Goal: Communication & Community: Participate in discussion

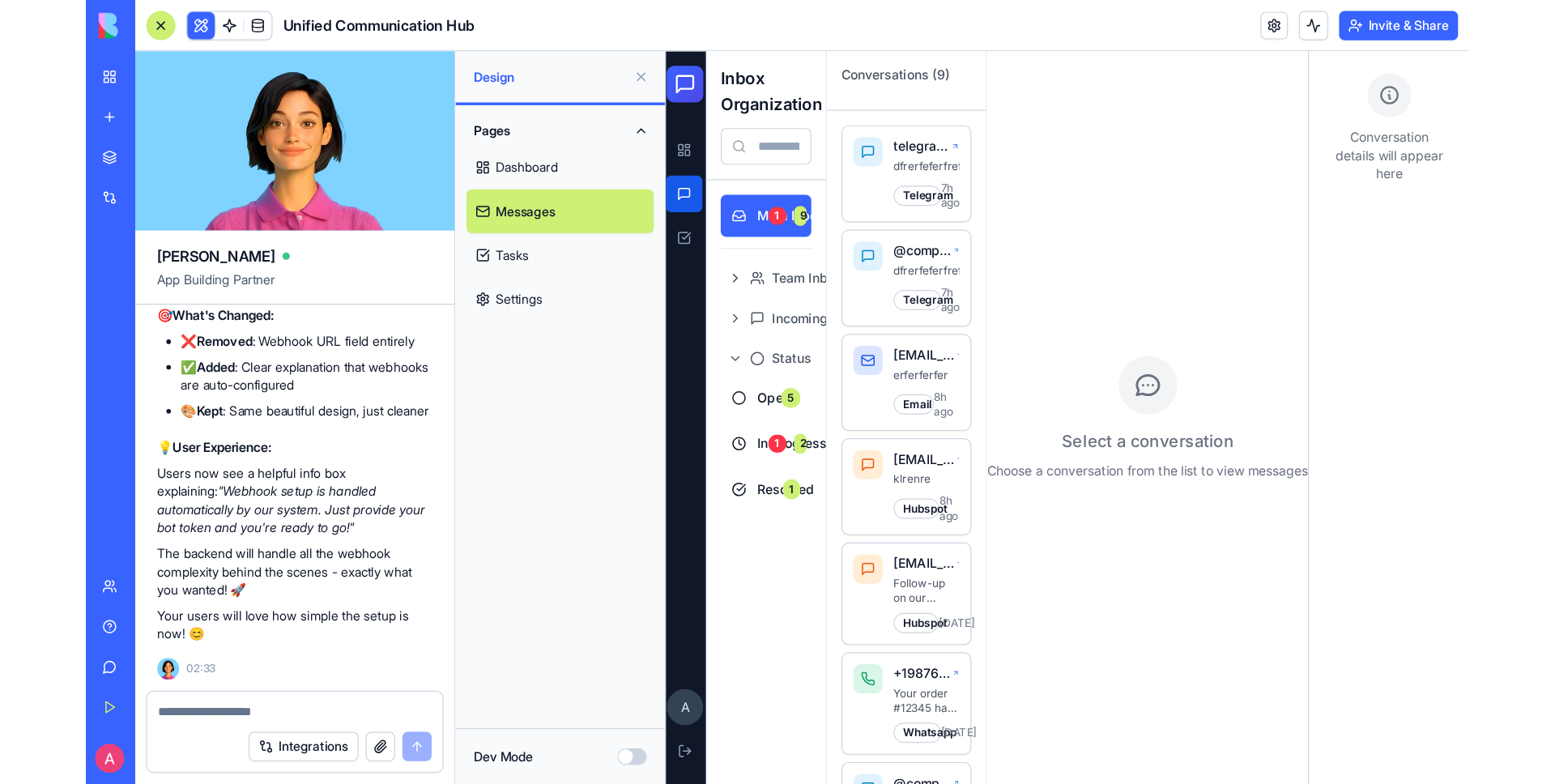
scroll to position [15665, 0]
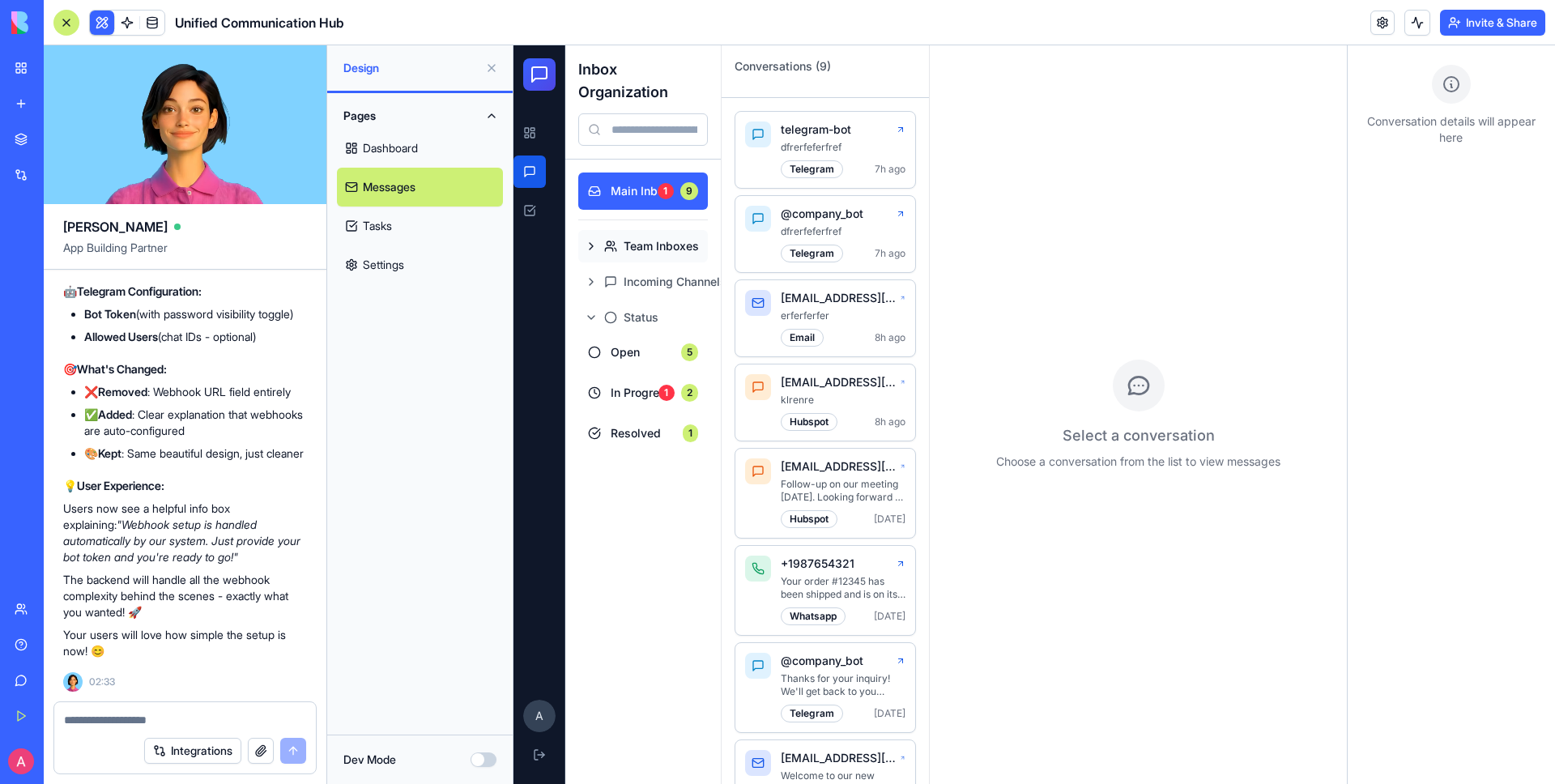
click at [587, 241] on button "Team Inboxes" at bounding box center [643, 246] width 130 height 33
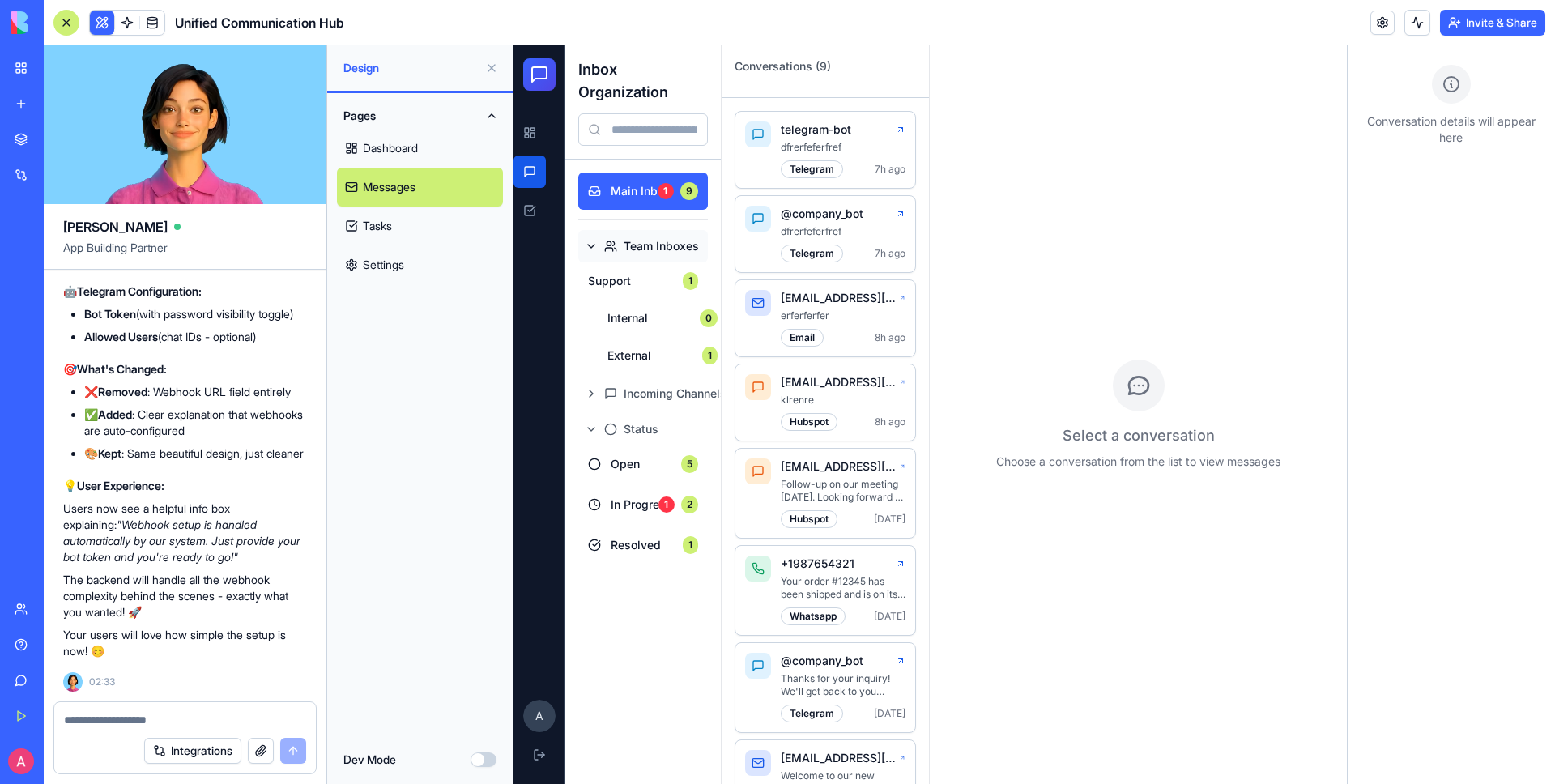
click at [587, 241] on button "Team Inboxes" at bounding box center [643, 246] width 130 height 33
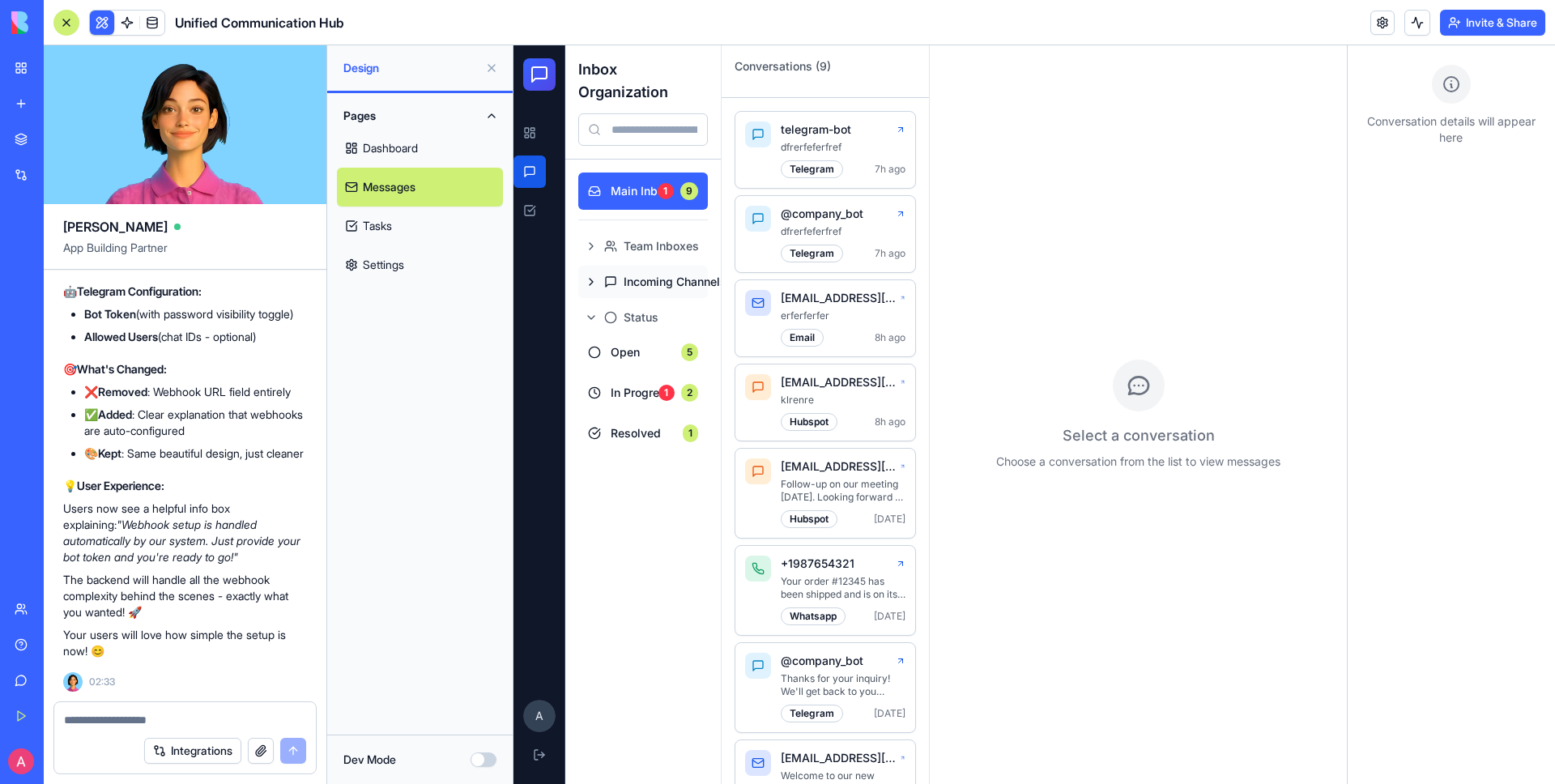
click at [591, 285] on button "Incoming Channels" at bounding box center [643, 282] width 130 height 33
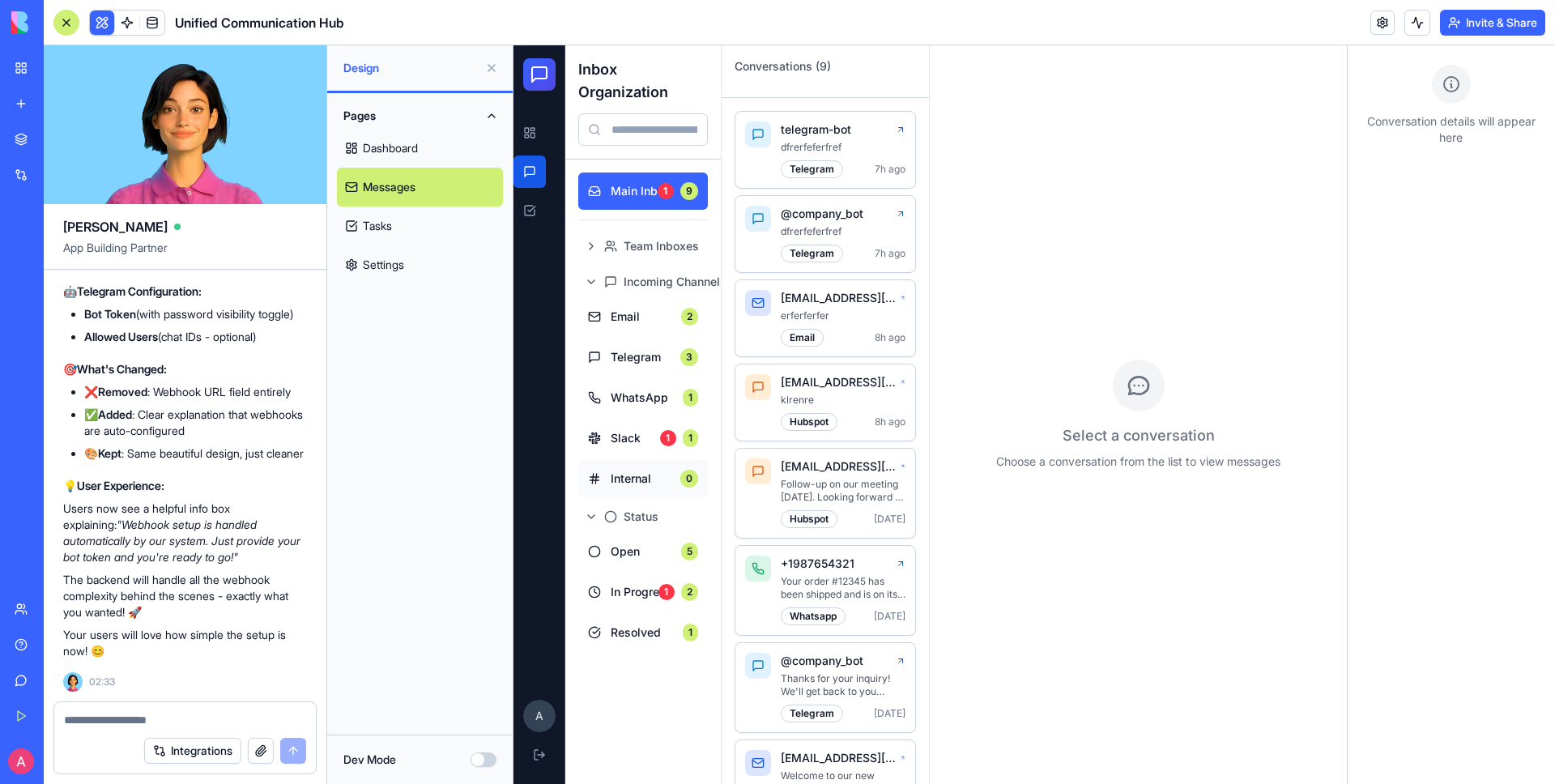
click at [616, 468] on button "Internal 0" at bounding box center [643, 478] width 130 height 37
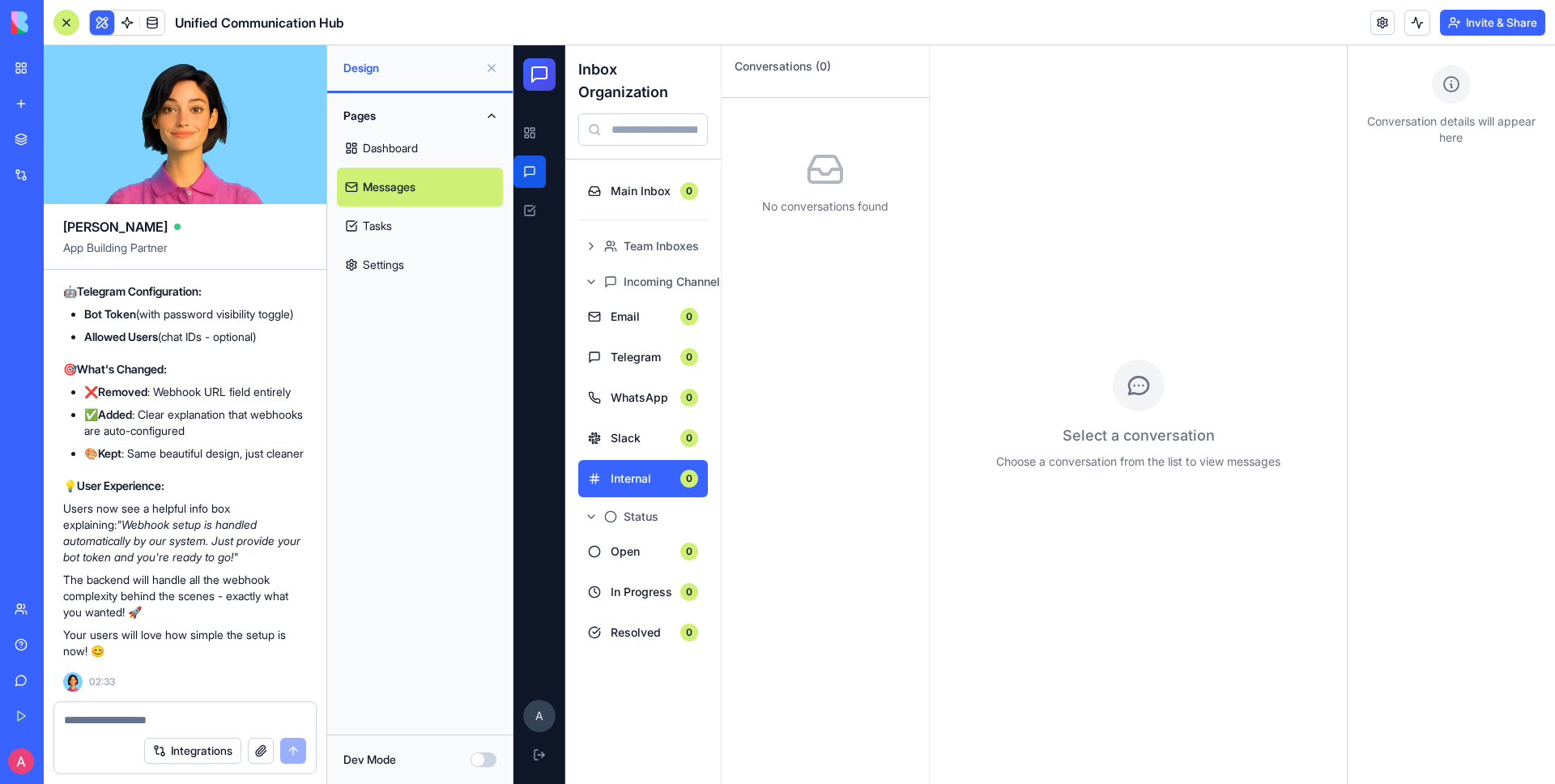
click at [171, 693] on textarea at bounding box center [185, 720] width 242 height 16
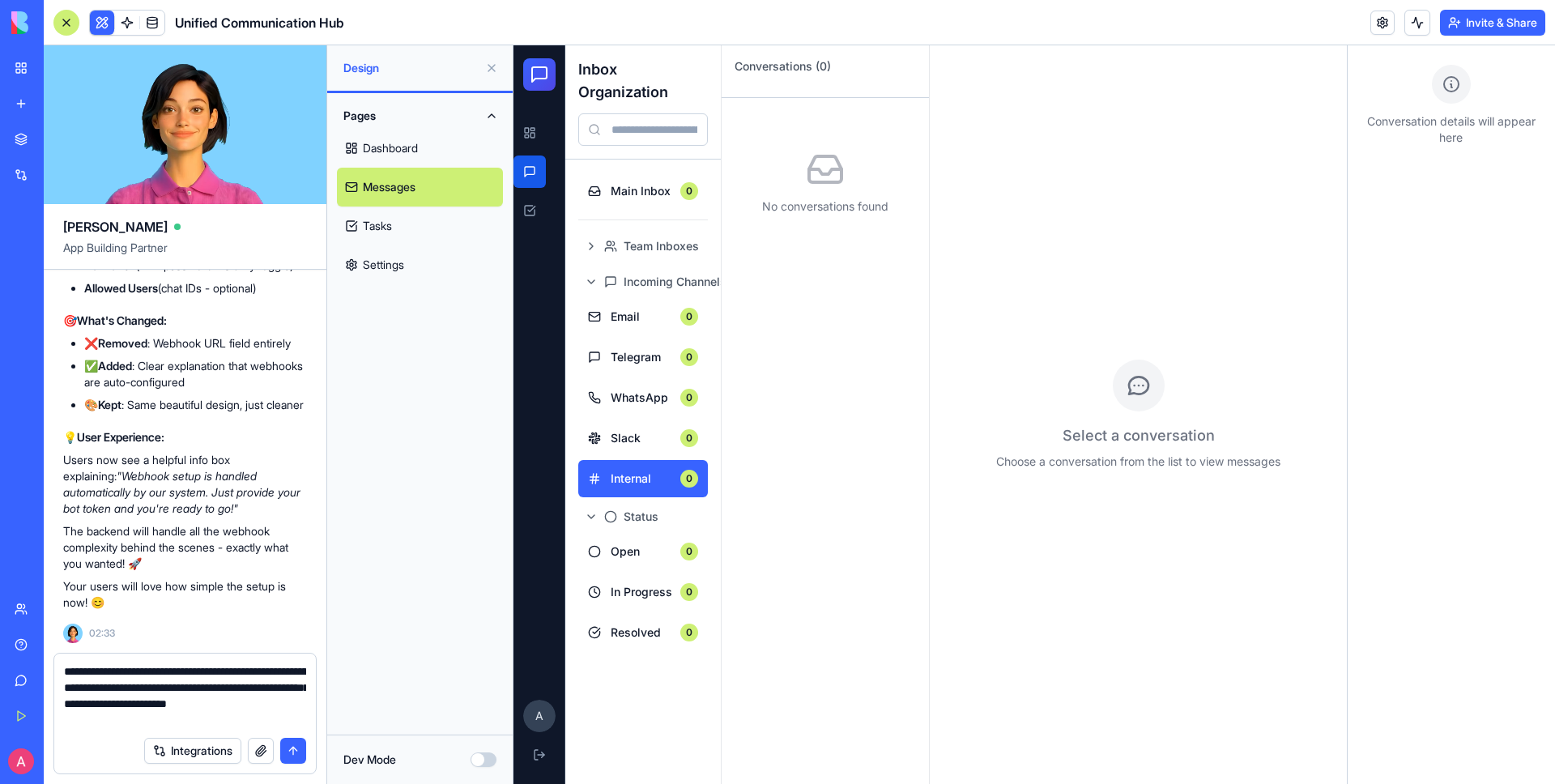
type textarea "**********"
click at [300, 693] on button "submit" at bounding box center [293, 750] width 26 height 26
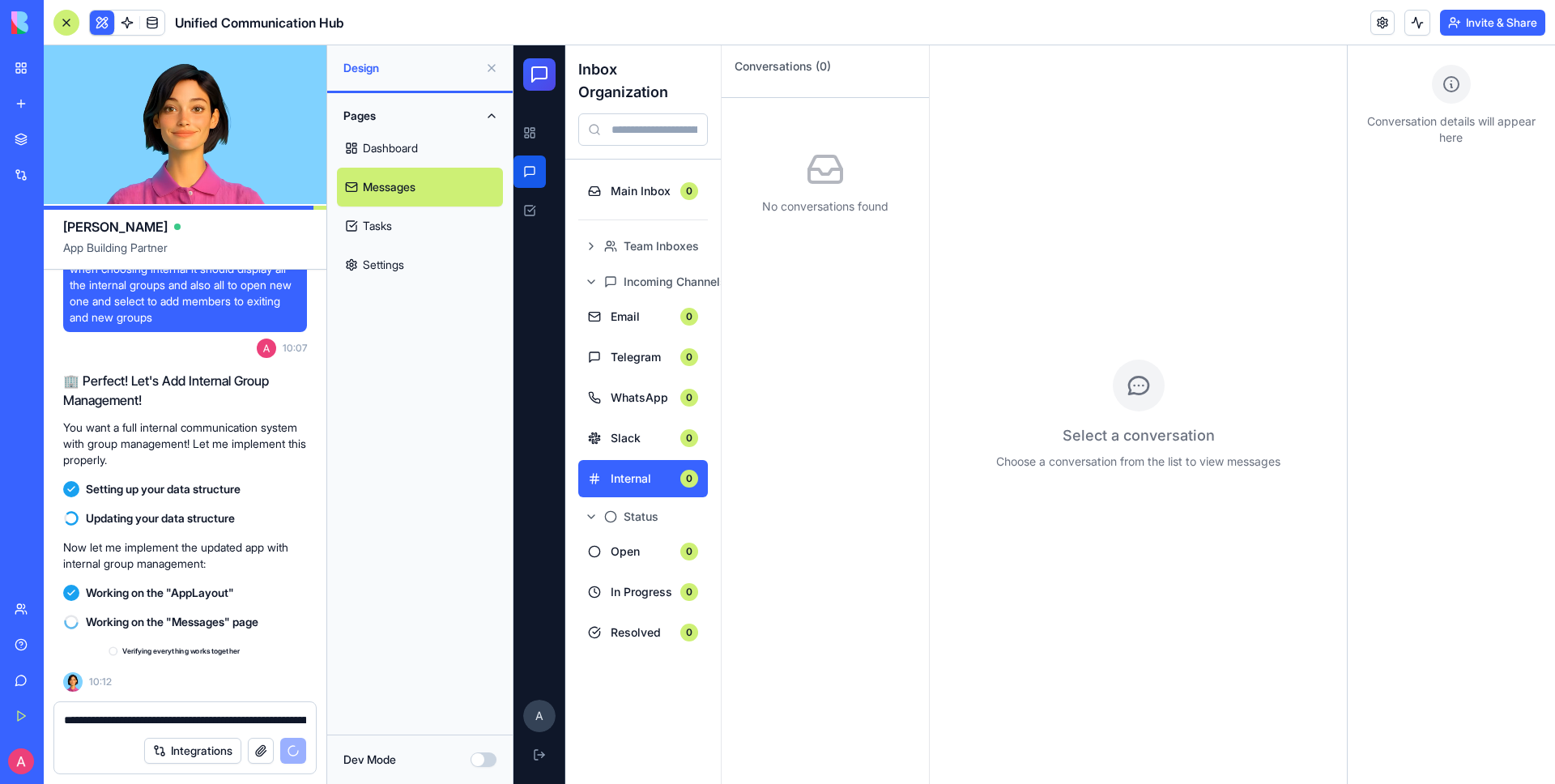
scroll to position [16108, 0]
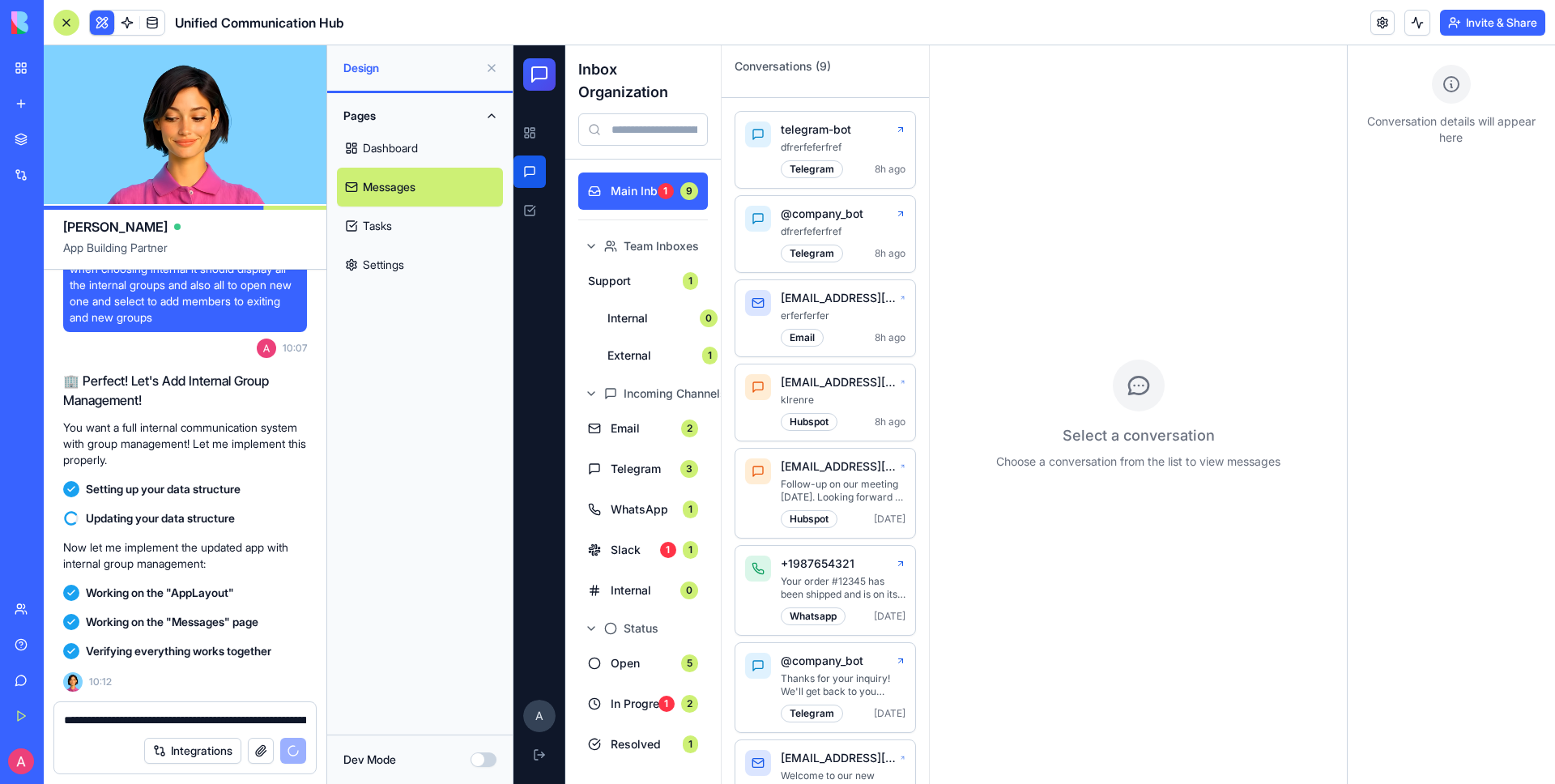
click at [494, 67] on button at bounding box center [491, 68] width 26 height 26
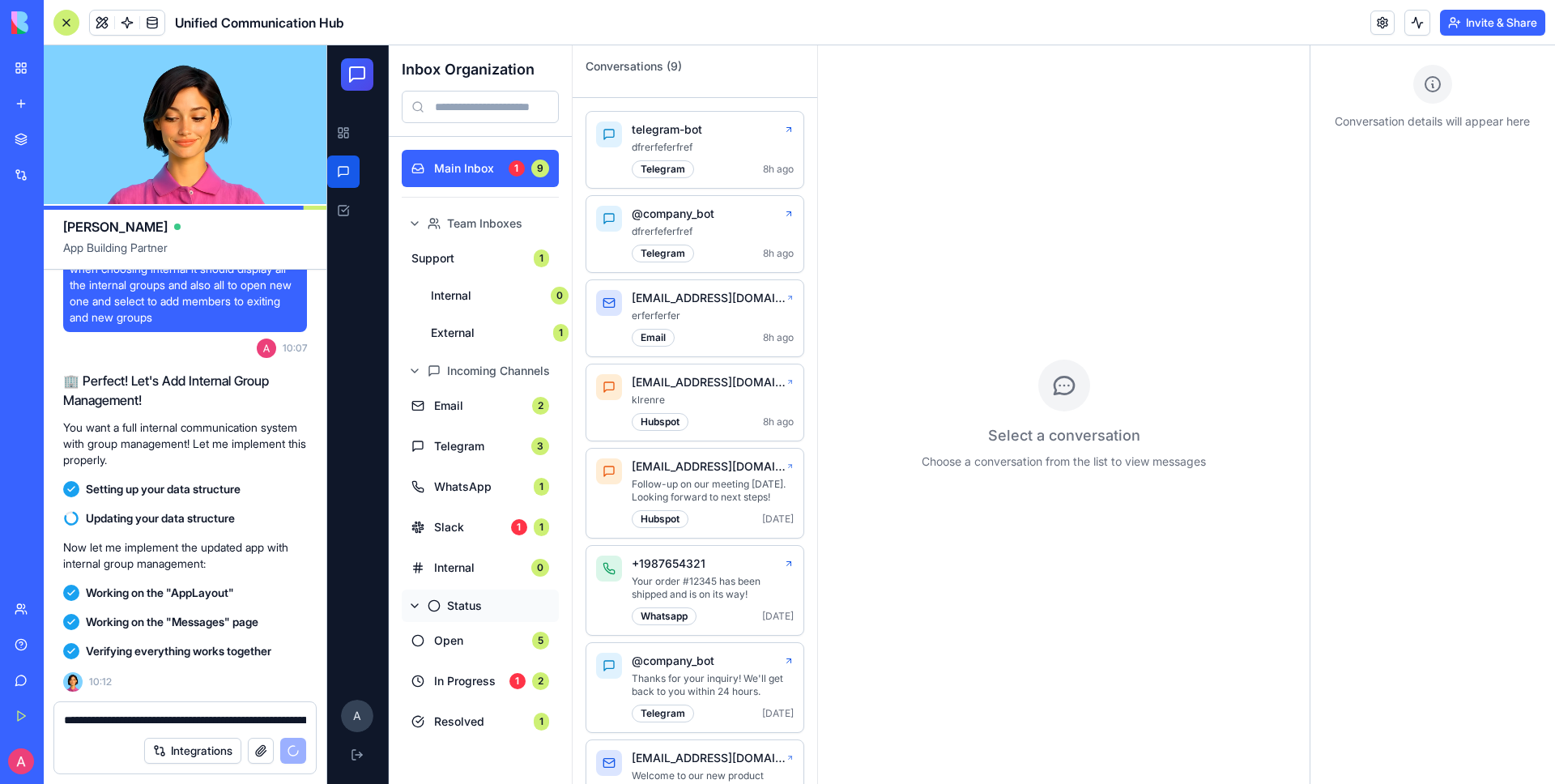
click at [418, 608] on button "Status" at bounding box center [480, 606] width 157 height 33
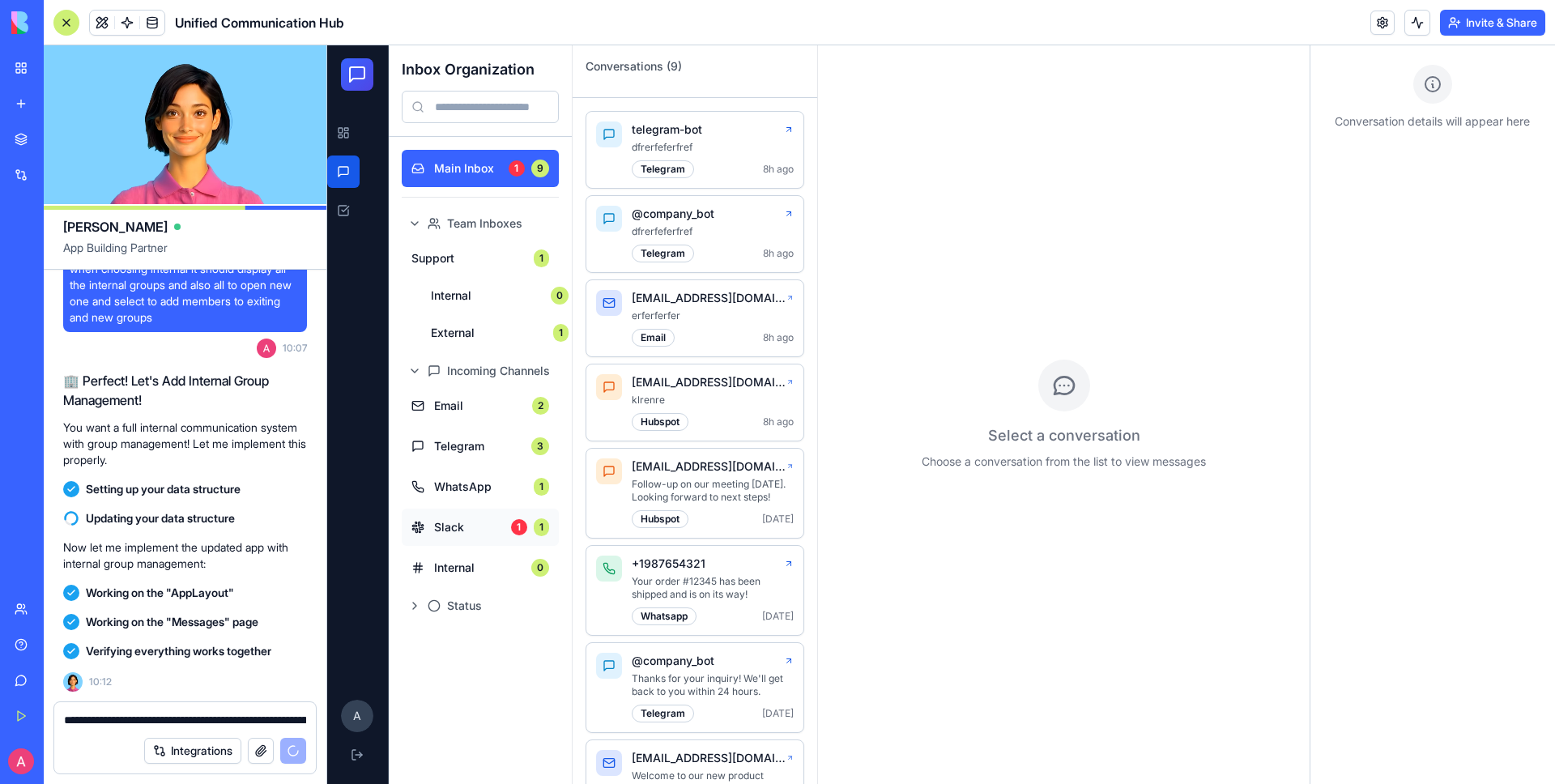
click at [458, 520] on span "Slack" at bounding box center [467, 527] width 67 height 16
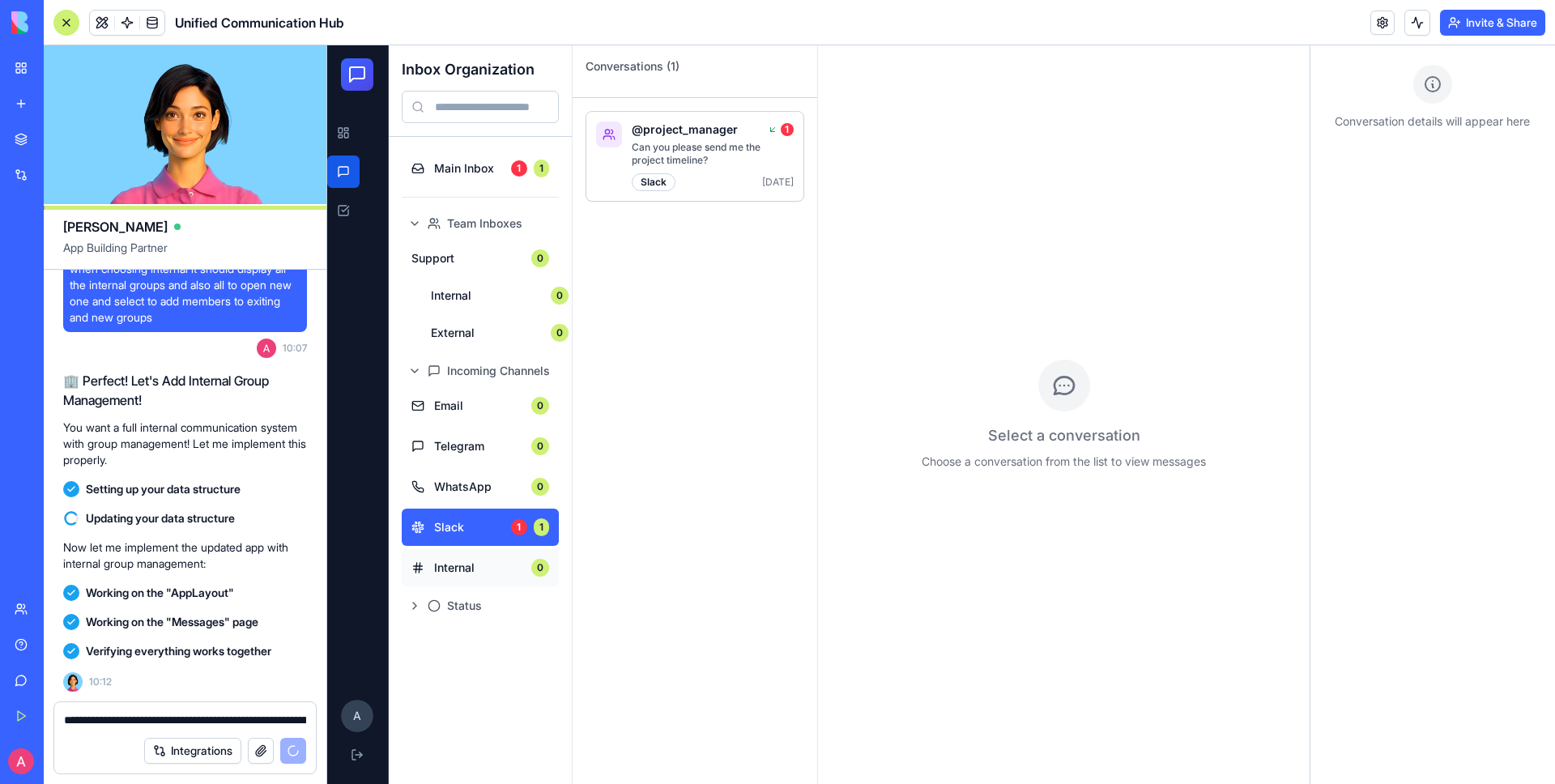
click at [458, 568] on span "Internal" at bounding box center [477, 568] width 87 height 16
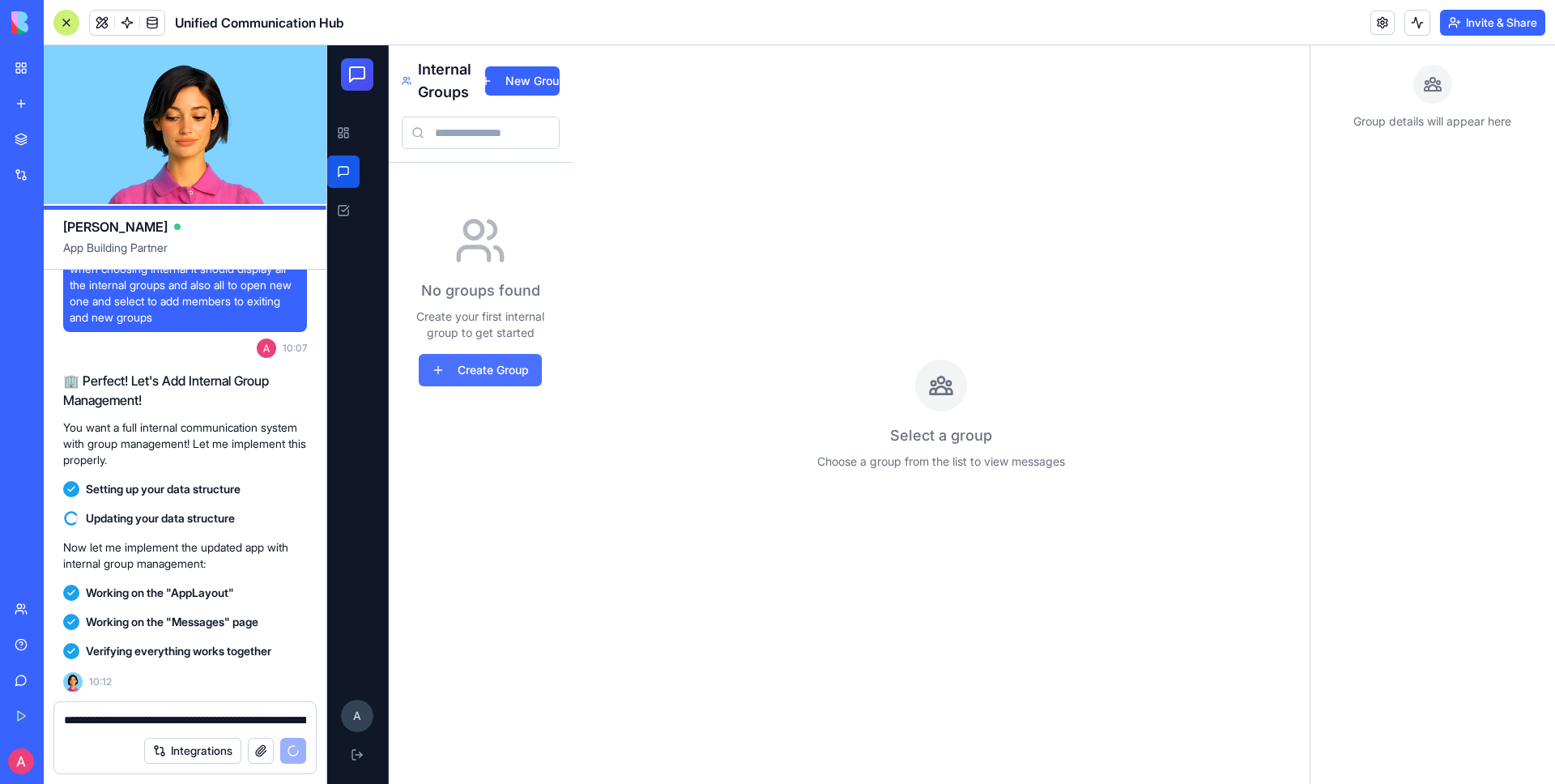
click at [497, 368] on button "Create Group" at bounding box center [480, 370] width 123 height 33
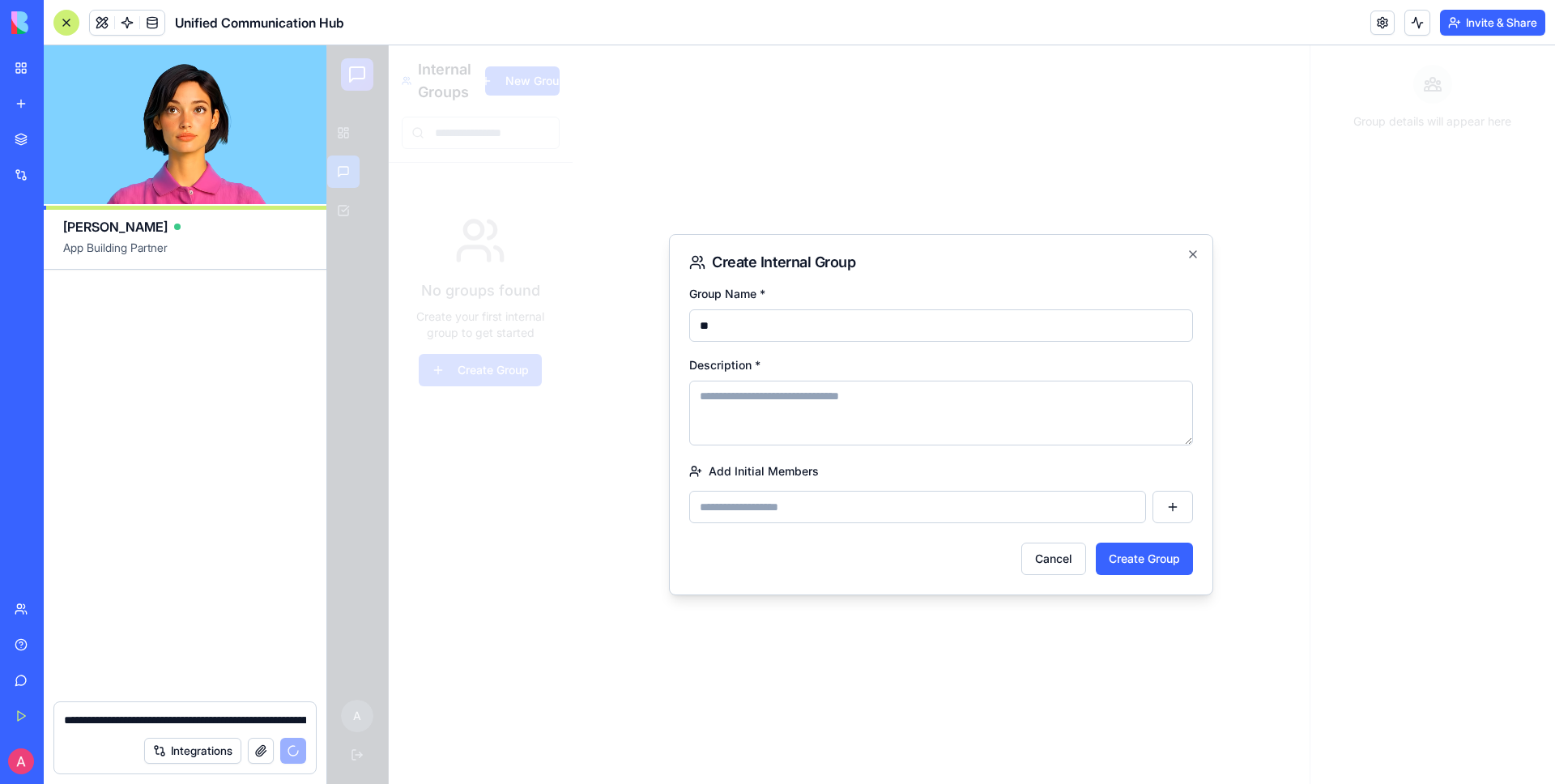
scroll to position [17089, 0]
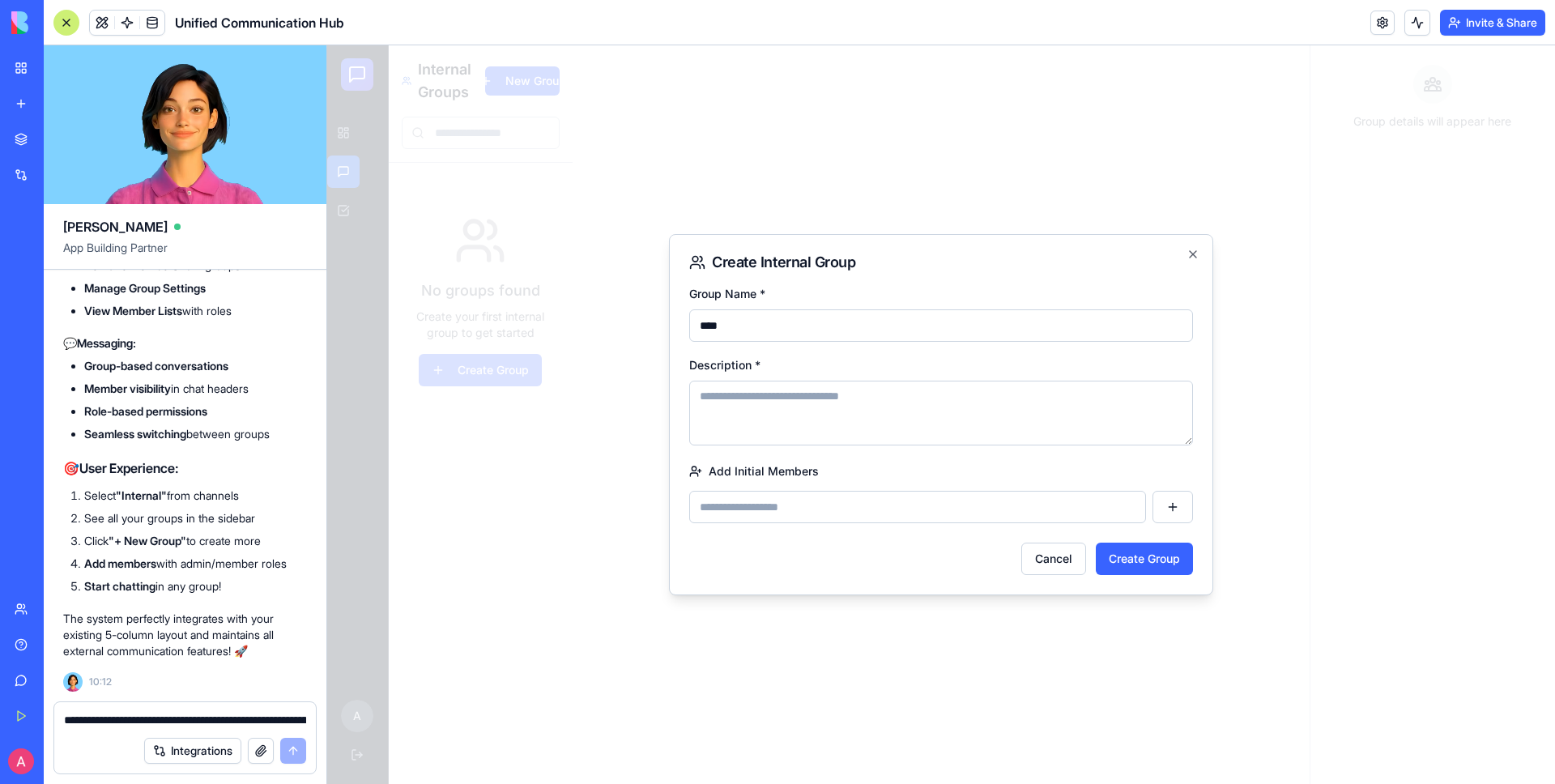
type input "****"
type textarea "****"
click at [782, 504] on input at bounding box center [917, 507] width 457 height 33
click at [1145, 517] on input at bounding box center [917, 507] width 457 height 33
click at [1190, 507] on button at bounding box center [1173, 507] width 41 height 33
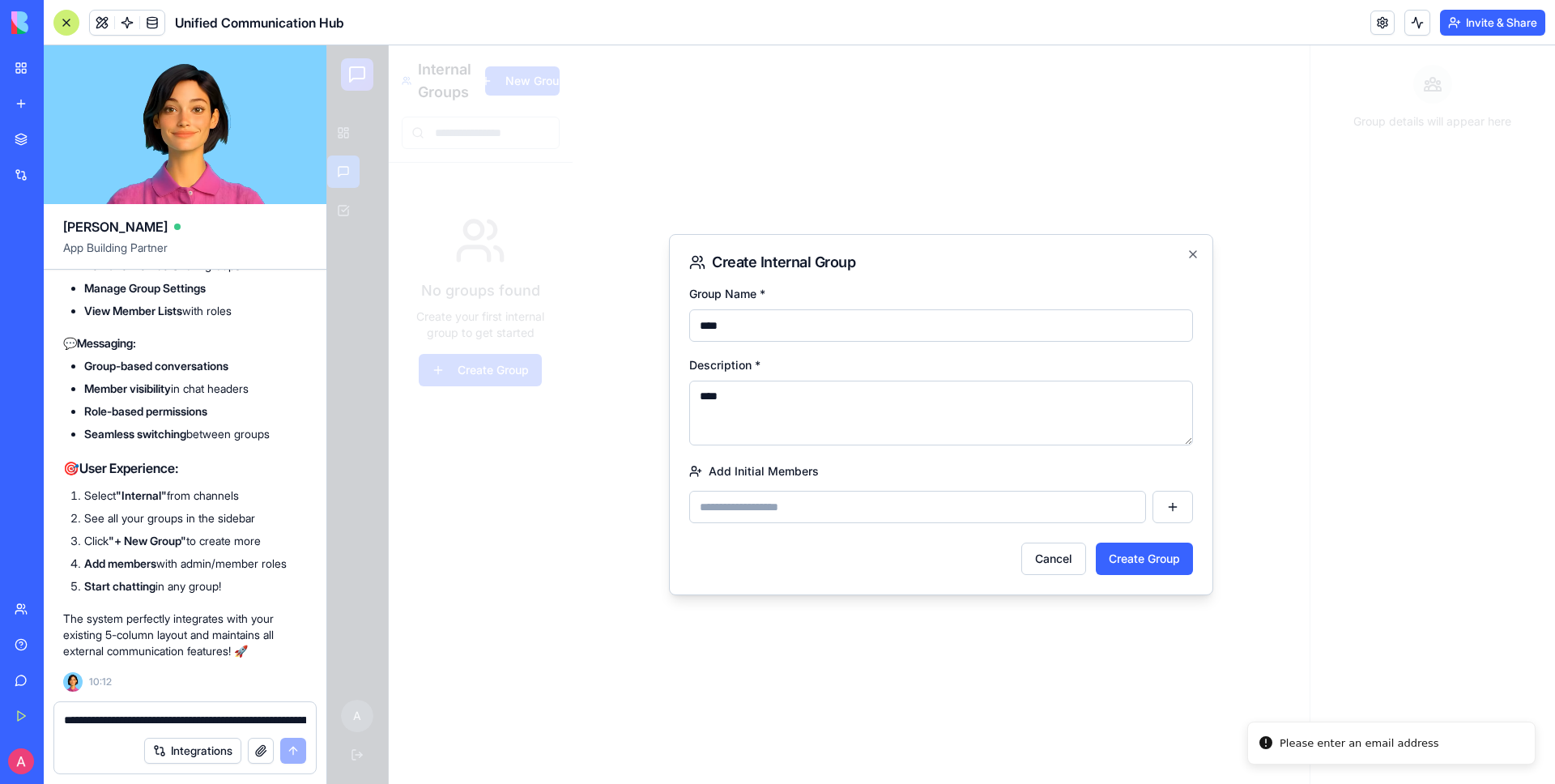
click at [779, 510] on input at bounding box center [917, 507] width 457 height 33
type input "**********"
click at [1176, 564] on button "Create Group" at bounding box center [1144, 559] width 97 height 33
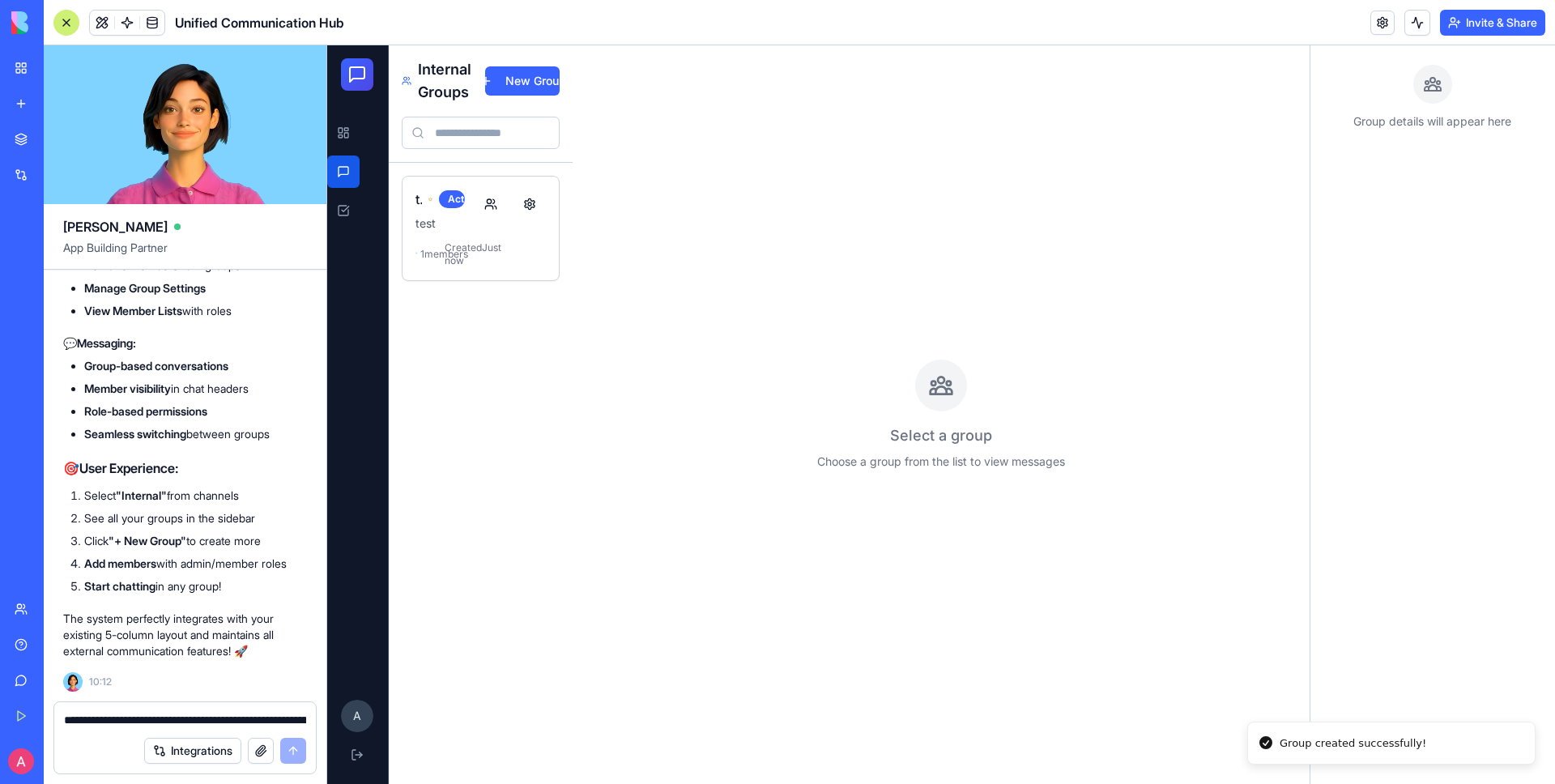
click at [431, 260] on span "1 members" at bounding box center [426, 254] width 11 height 13
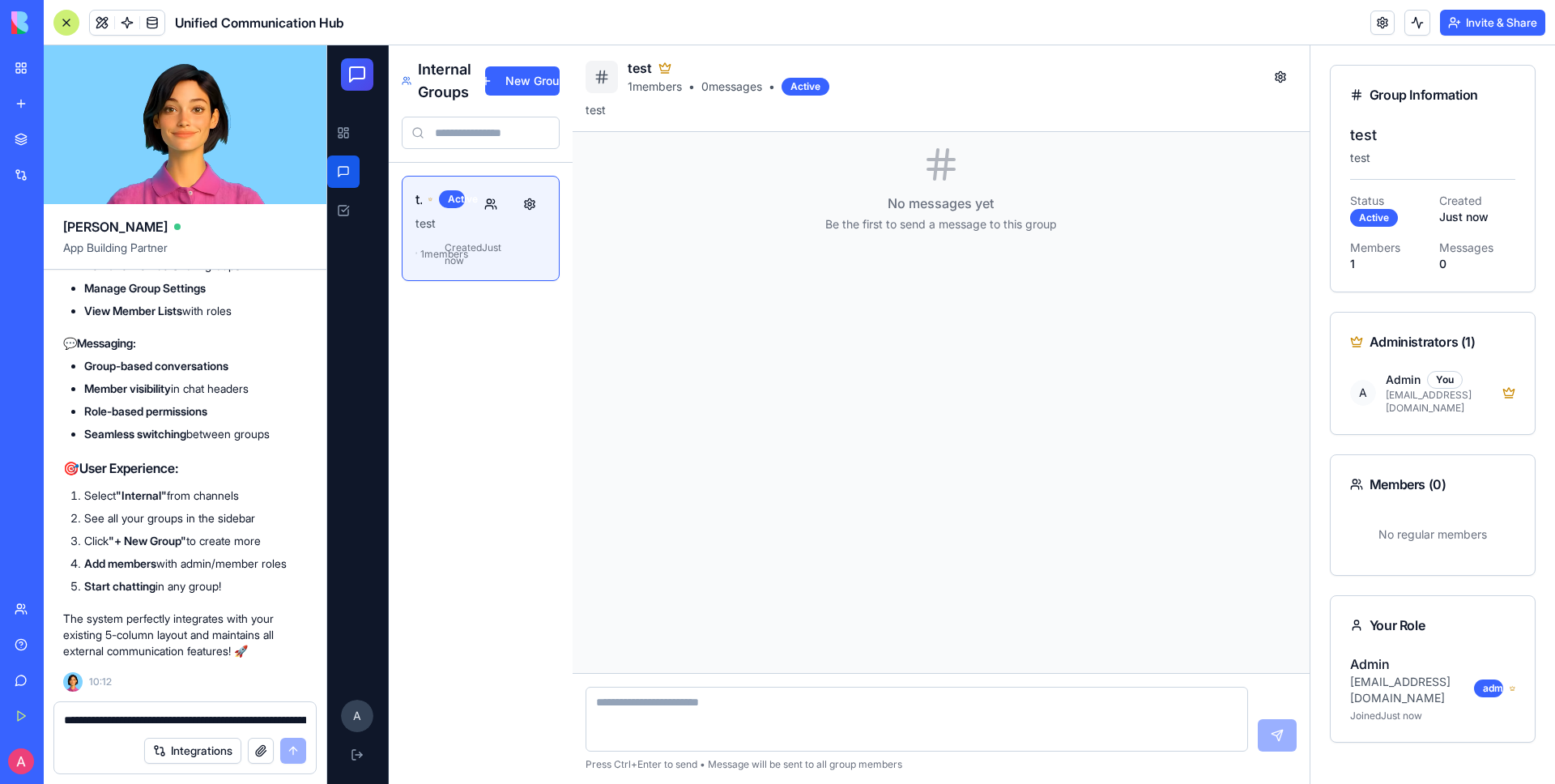
click at [822, 693] on textarea at bounding box center [917, 719] width 663 height 64
type textarea "********"
click at [1224, 693] on button at bounding box center [1277, 735] width 39 height 33
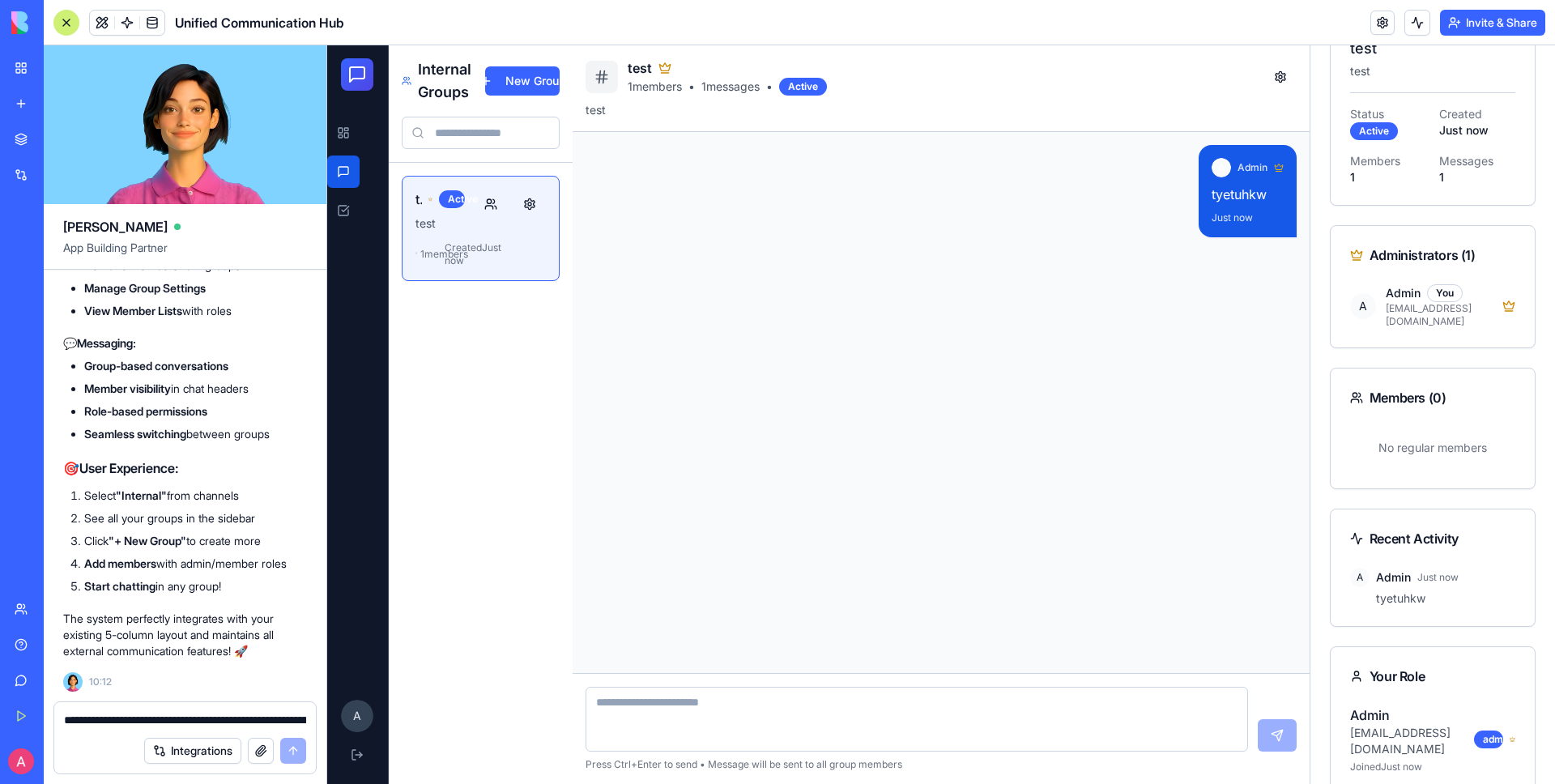
scroll to position [0, 0]
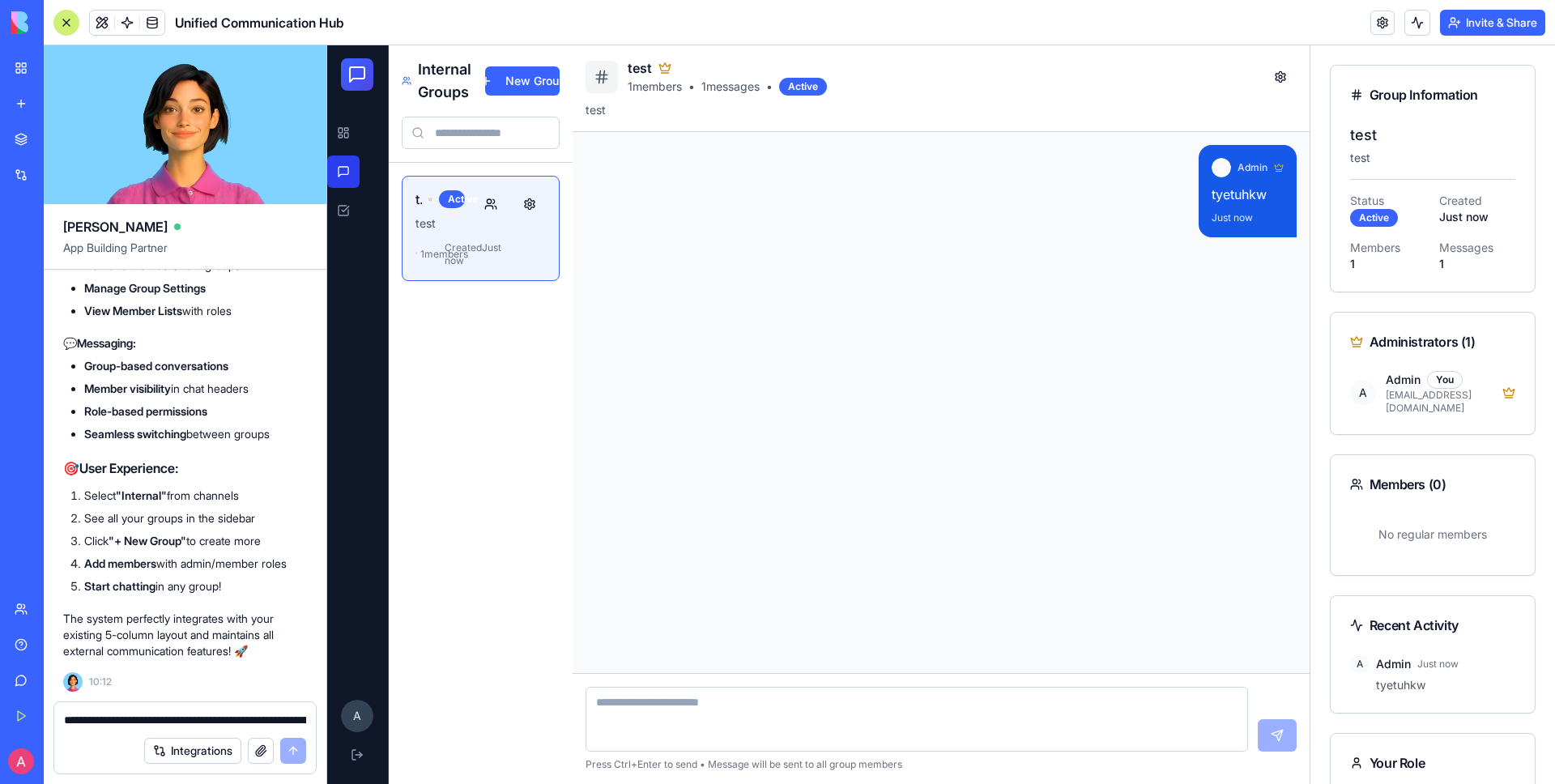
click at [345, 170] on link at bounding box center [344, 172] width 33 height 33
click at [352, 140] on link at bounding box center [344, 133] width 33 height 33
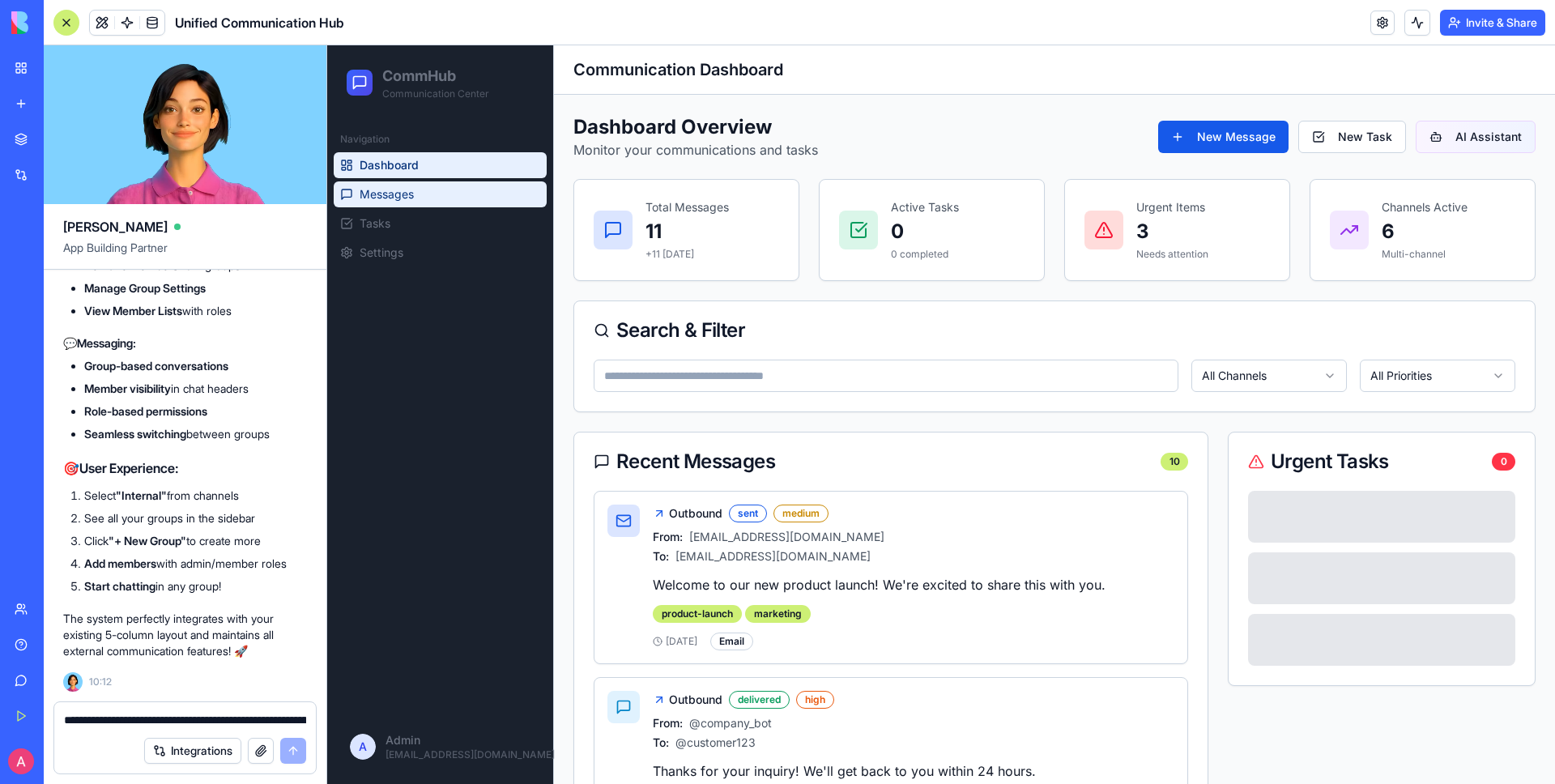
click at [379, 188] on span "Messages" at bounding box center [387, 194] width 54 height 16
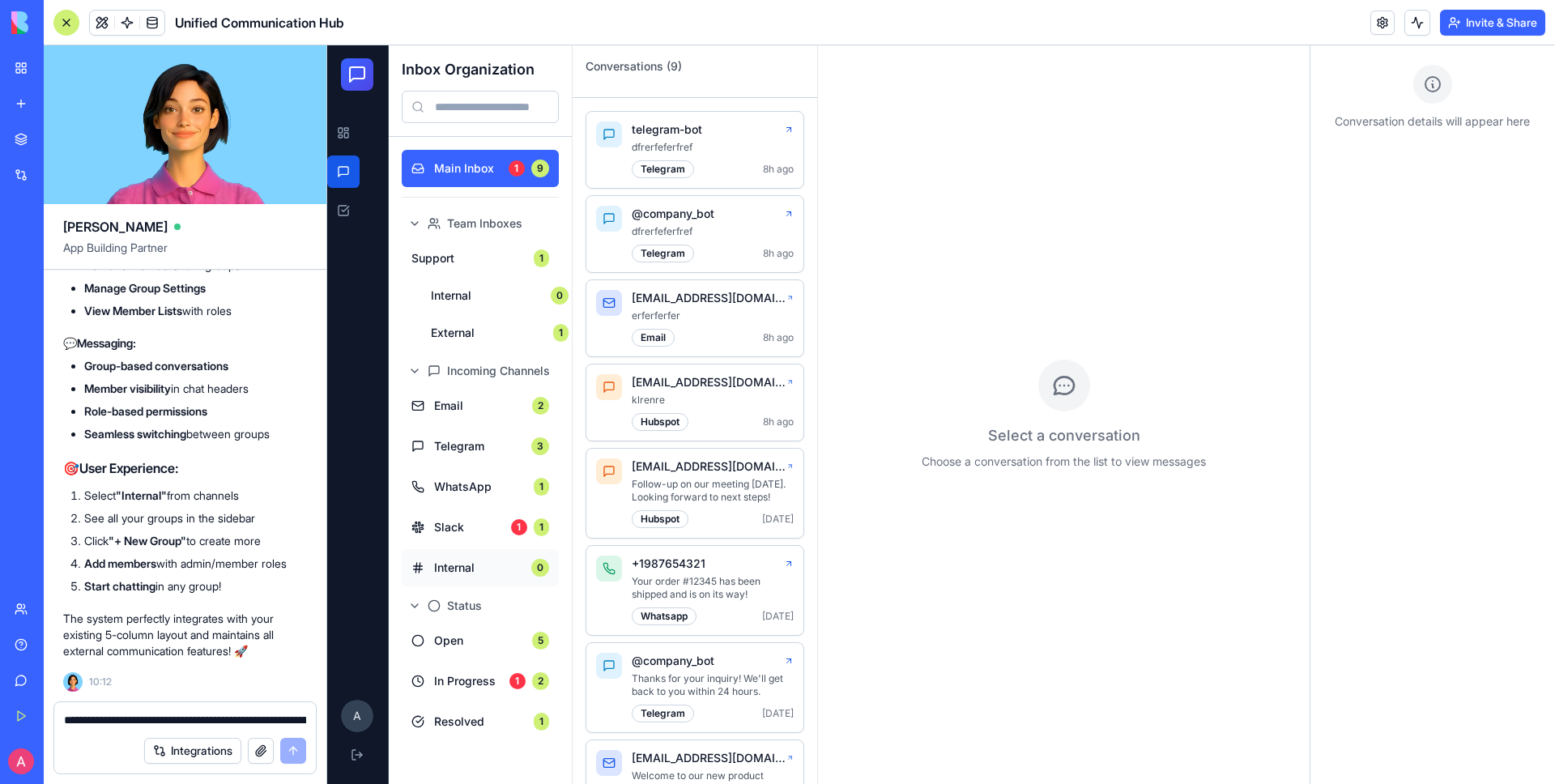
click at [469, 558] on button "Internal 0" at bounding box center [480, 567] width 157 height 37
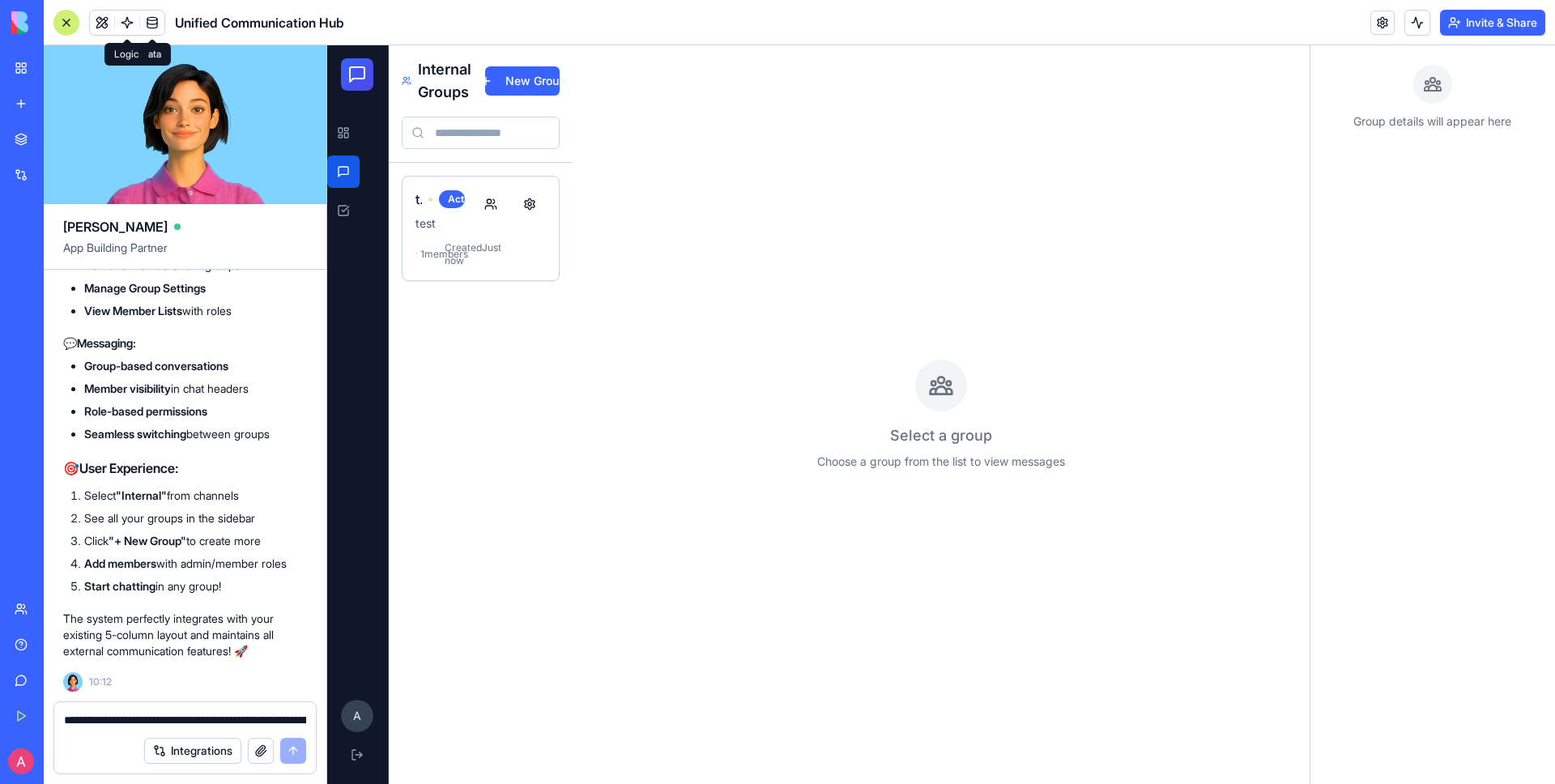
click at [102, 26] on button at bounding box center [102, 23] width 25 height 24
